Goal: Check status

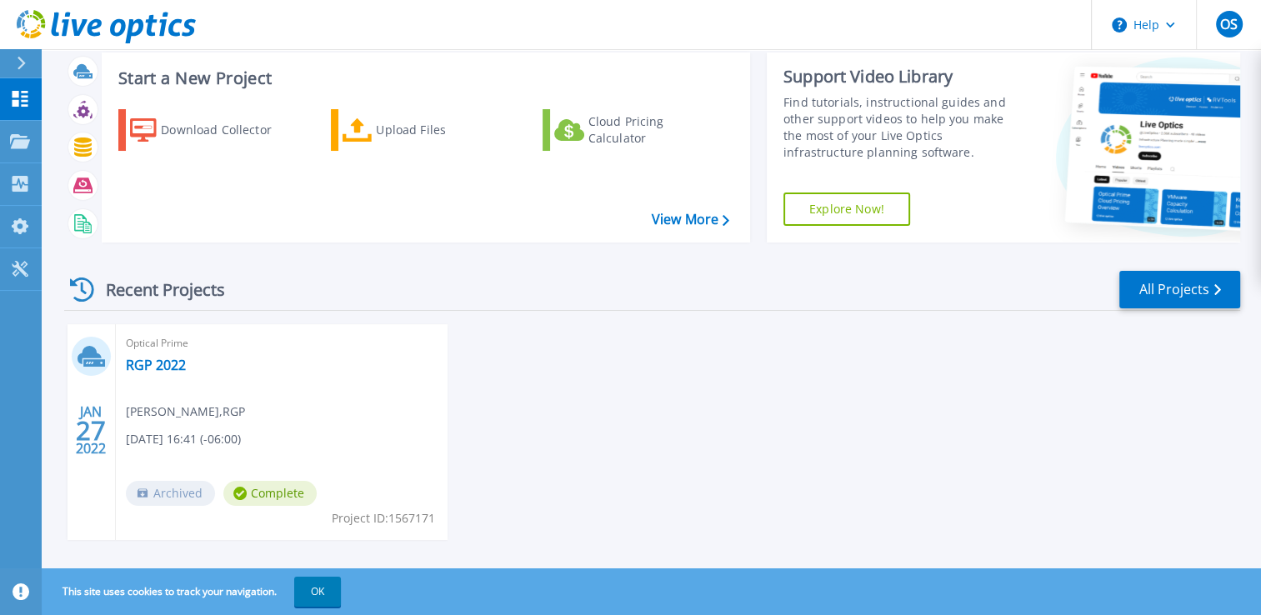
scroll to position [58, 0]
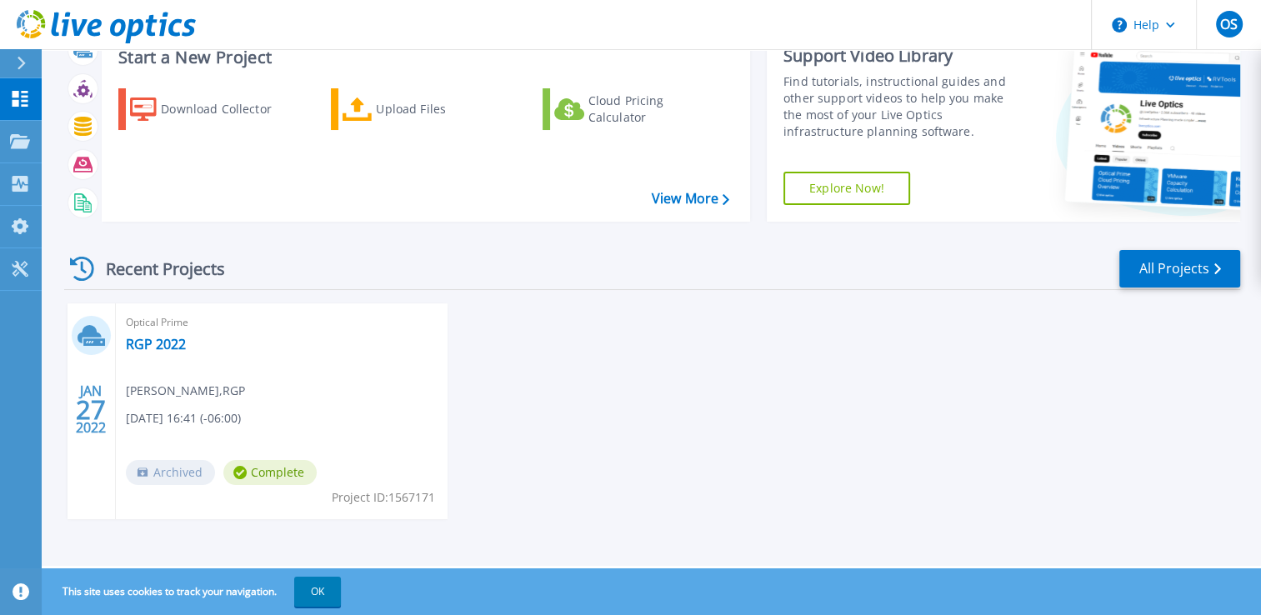
click at [267, 475] on span "Complete" at bounding box center [269, 472] width 93 height 25
click at [139, 348] on link "RGP 2022" at bounding box center [156, 344] width 60 height 17
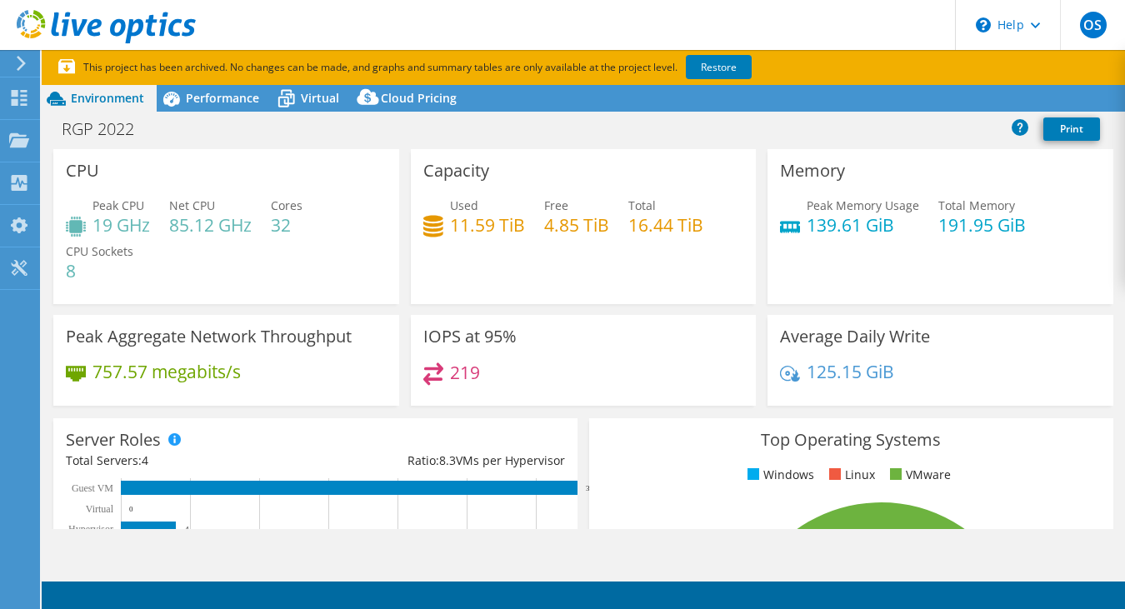
select select "USEast"
select select "USD"
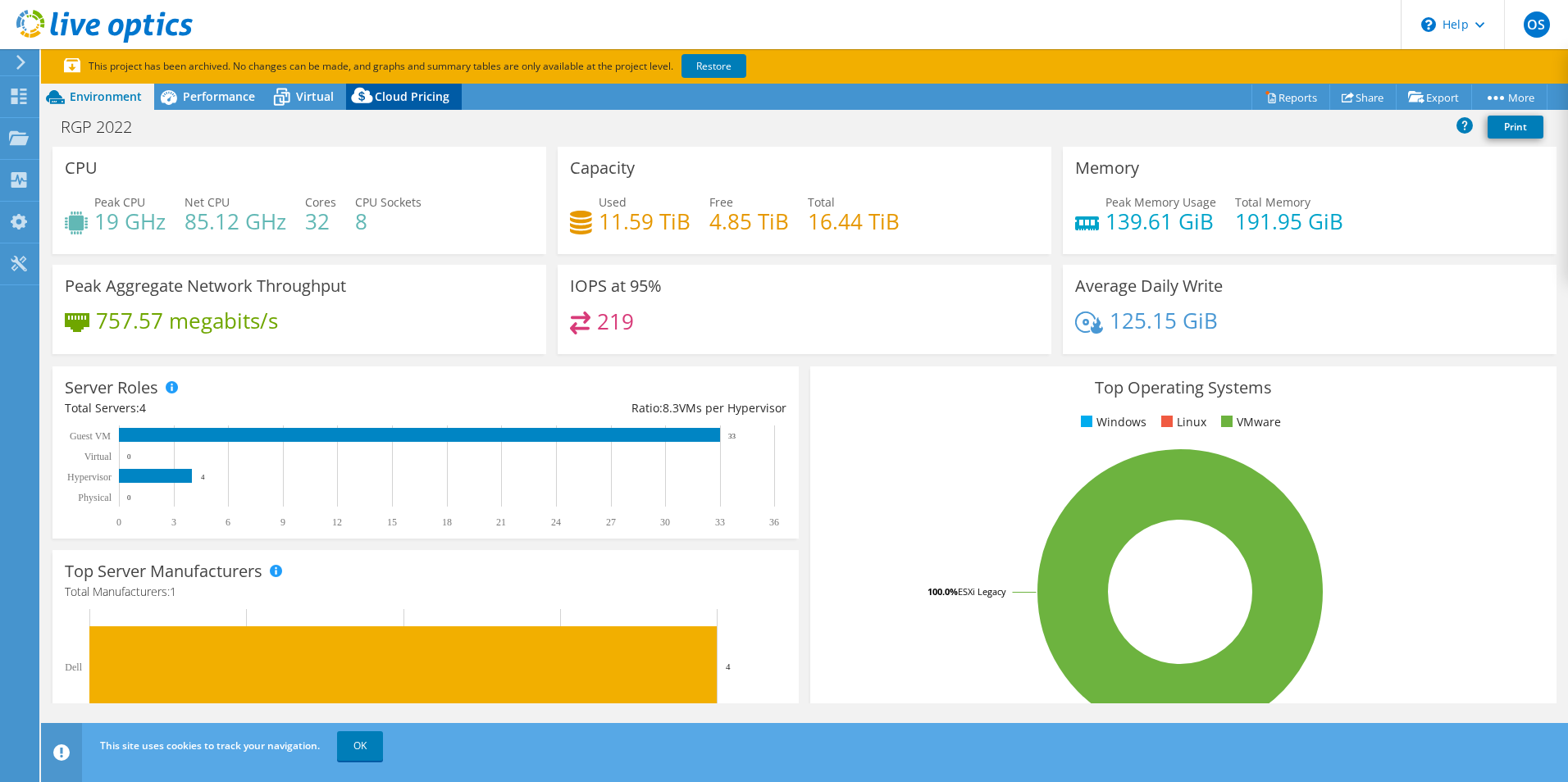
click at [397, 97] on span "Cloud Pricing" at bounding box center [412, 96] width 75 height 16
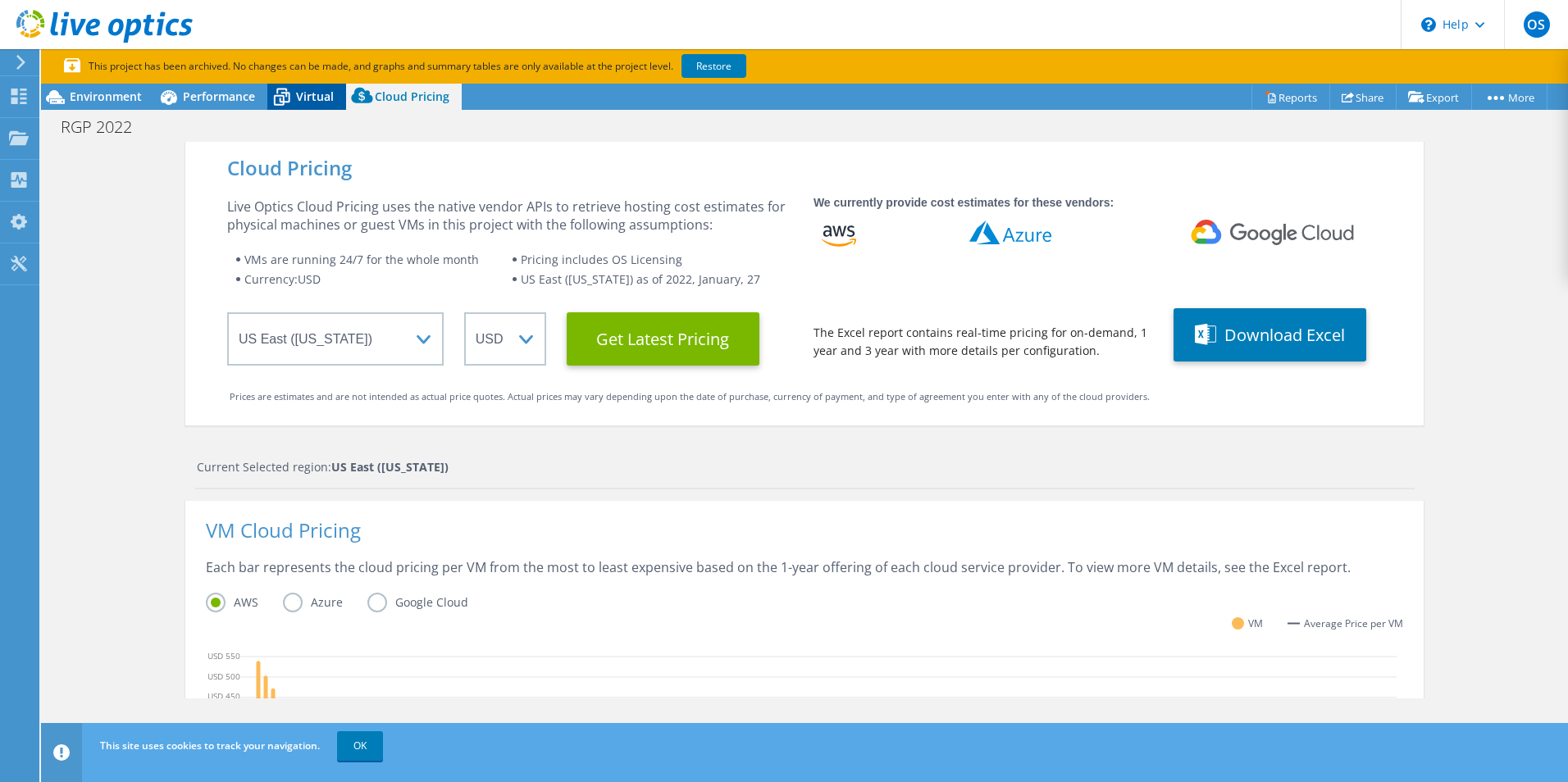
click at [299, 96] on span "Virtual" at bounding box center [315, 96] width 37 height 16
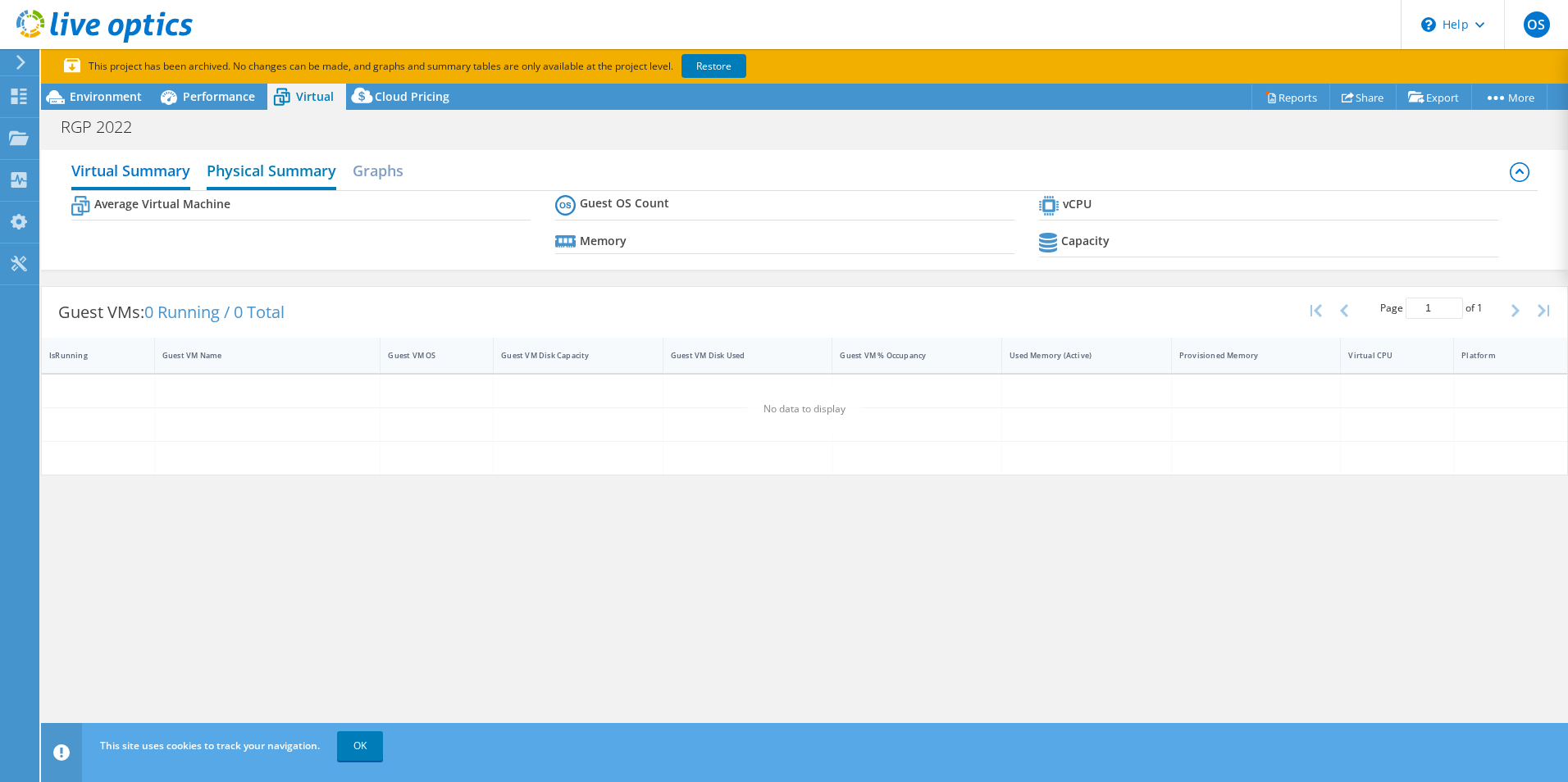
click at [271, 183] on h2 "Physical Summary" at bounding box center [271, 172] width 130 height 36
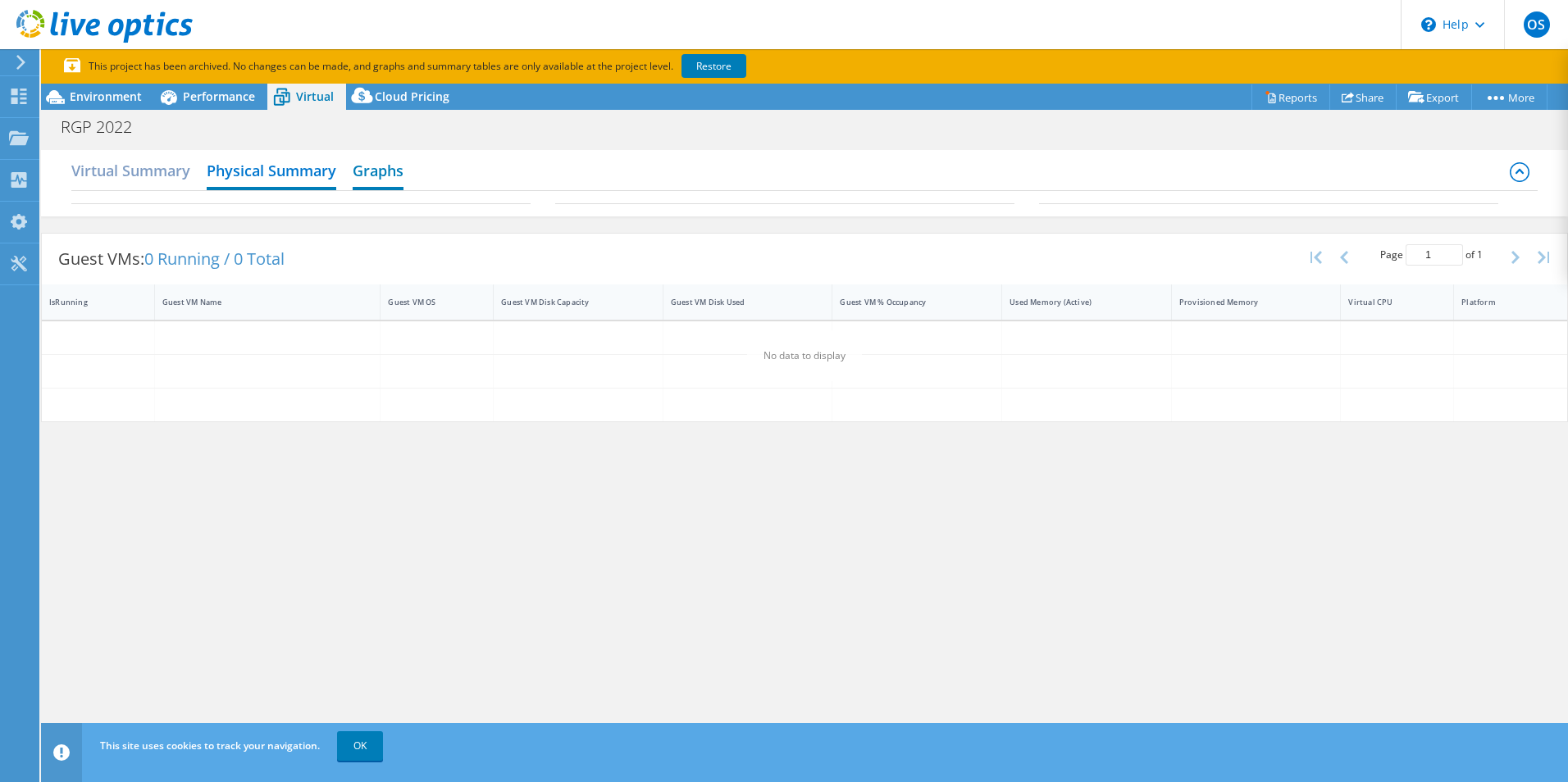
click at [382, 170] on h2 "Graphs" at bounding box center [378, 172] width 51 height 36
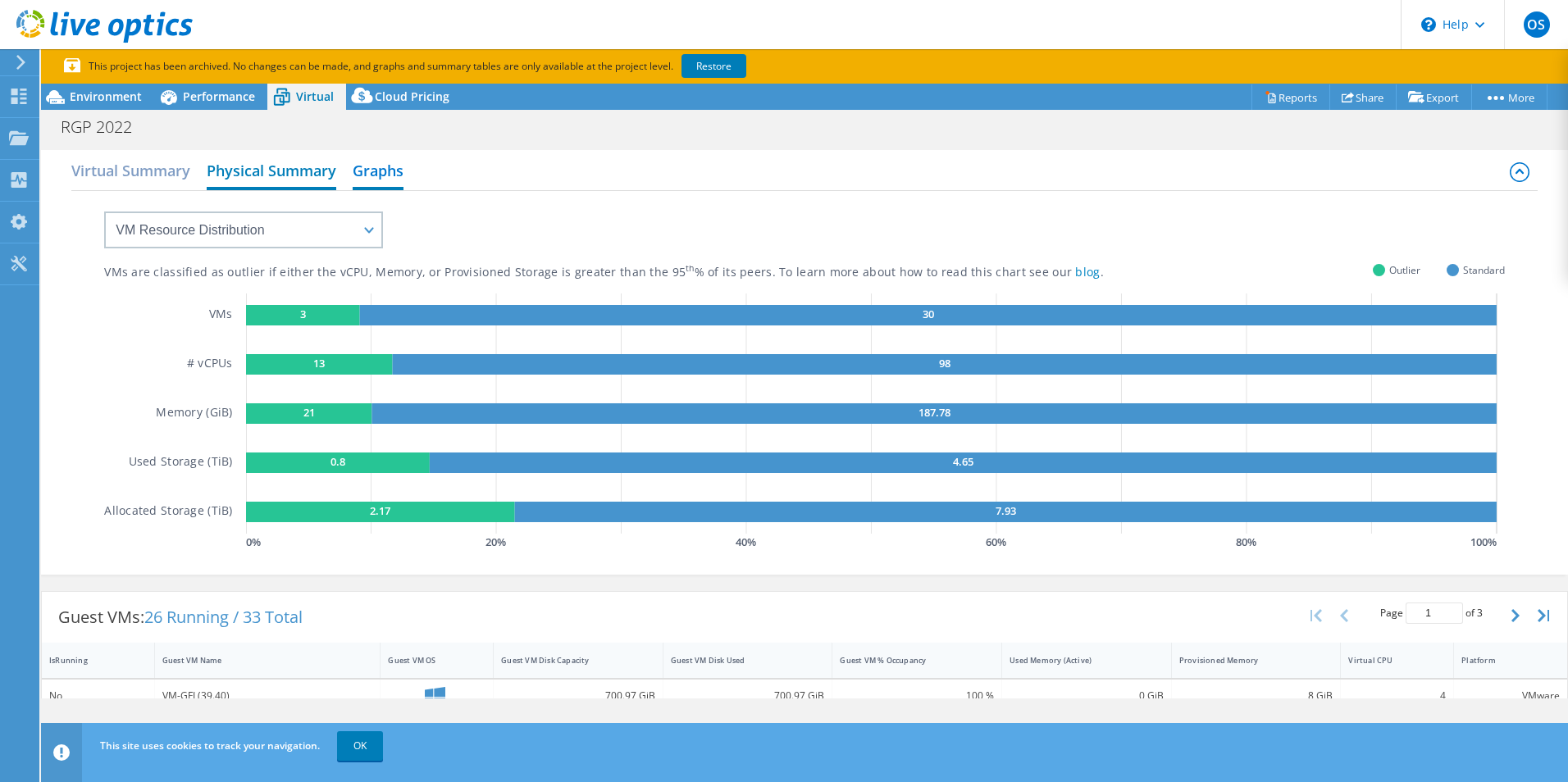
click at [293, 175] on h2 "Physical Summary" at bounding box center [271, 172] width 130 height 36
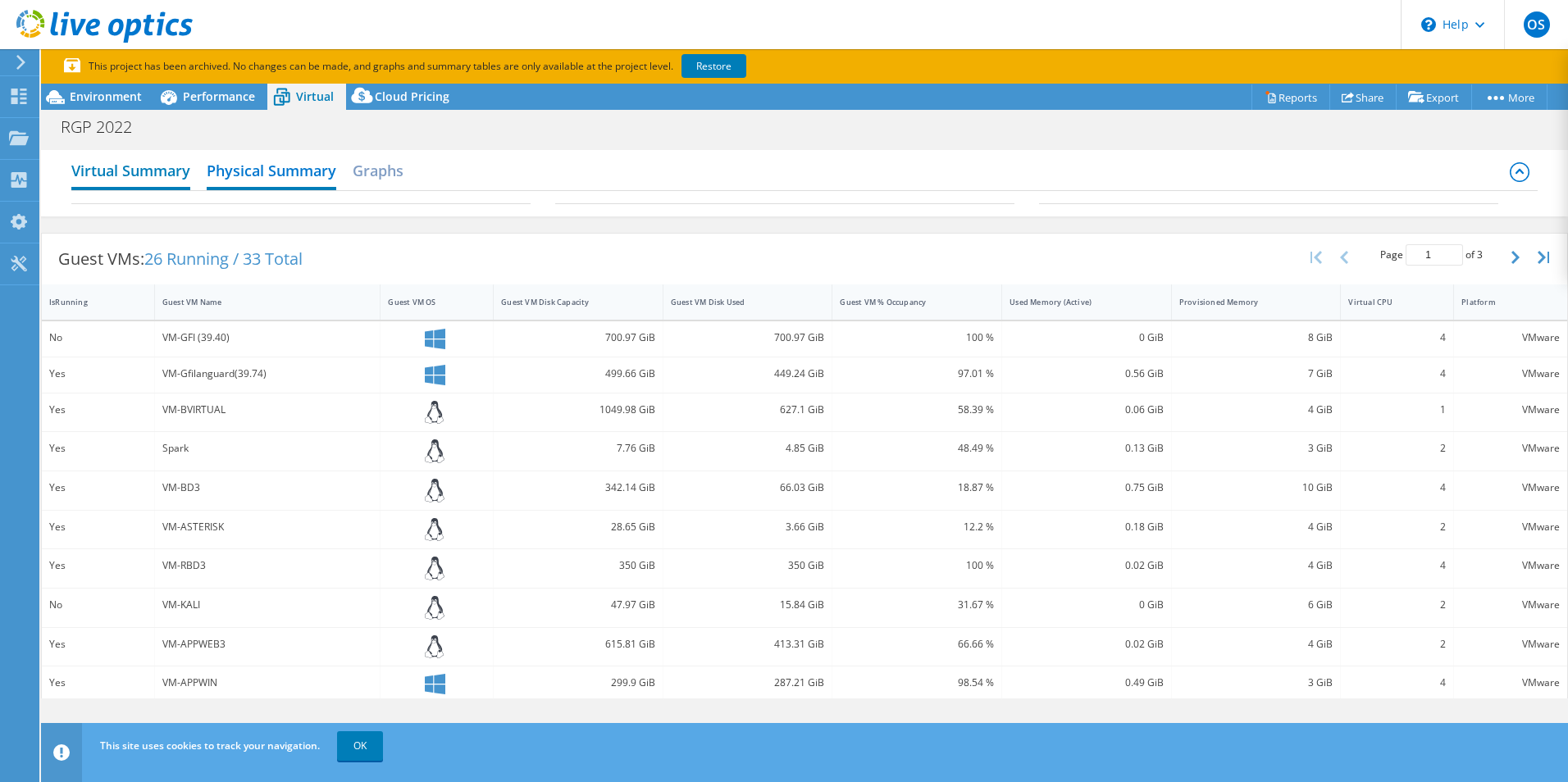
click at [136, 176] on h2 "Virtual Summary" at bounding box center [131, 172] width 119 height 36
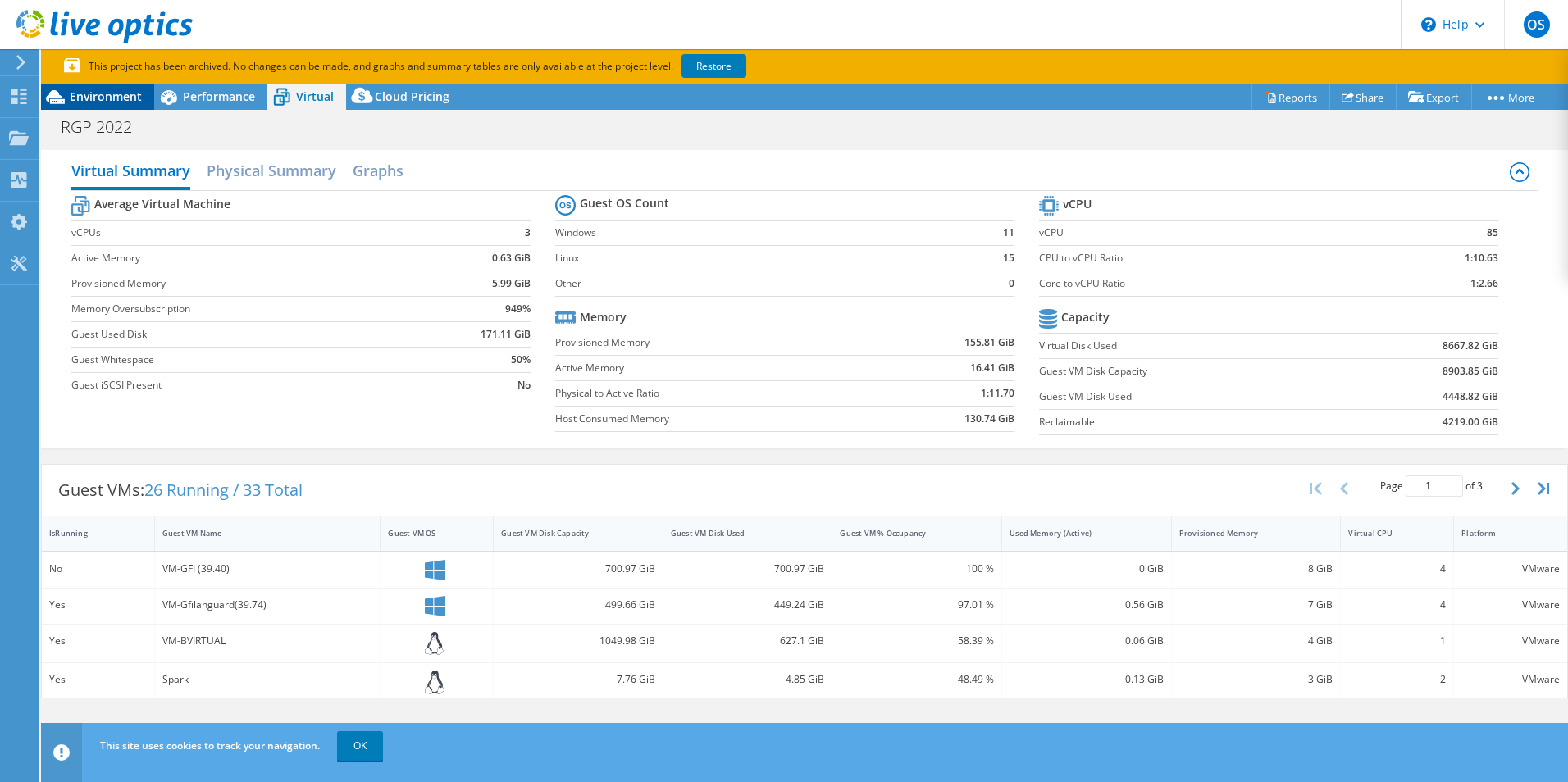
click at [146, 96] on div "Environment" at bounding box center [97, 96] width 113 height 27
